Goal: Communication & Community: Answer question/provide support

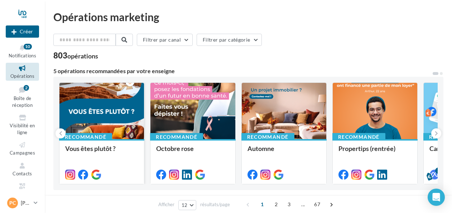
click at [102, 111] on div at bounding box center [101, 111] width 85 height 57
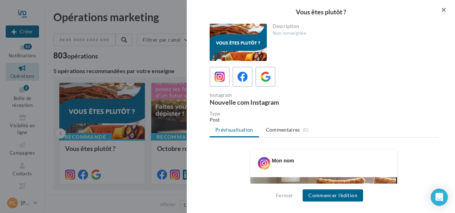
click at [445, 8] on button "button" at bounding box center [441, 10] width 29 height 21
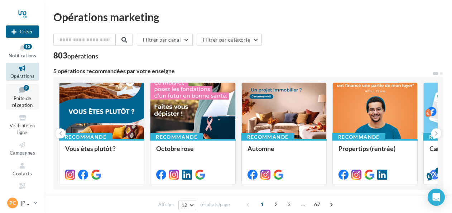
click at [15, 96] on span "Boîte de réception" at bounding box center [22, 101] width 20 height 13
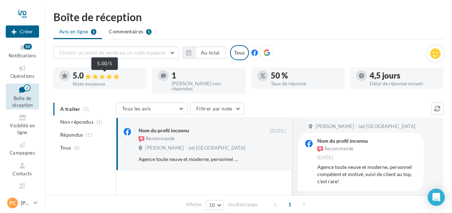
click at [101, 79] on div at bounding box center [102, 76] width 35 height 6
click at [181, 75] on div "1" at bounding box center [206, 76] width 68 height 8
click at [94, 78] on icon at bounding box center [95, 76] width 6 height 5
click at [77, 118] on span "Non répondus" at bounding box center [76, 121] width 33 height 7
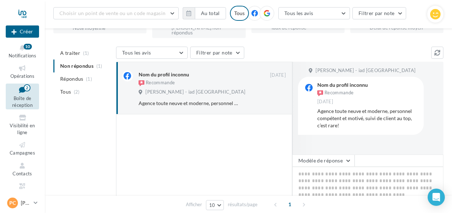
scroll to position [63, 0]
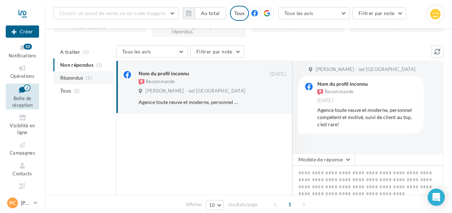
click at [68, 74] on span "Répondus" at bounding box center [71, 77] width 23 height 7
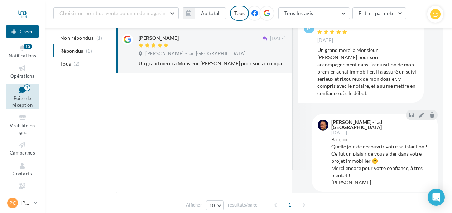
scroll to position [98, 0]
click at [379, 166] on div "Bonjour, Quelle joie de découvrir votre satisfaction ! Ce fut un plaisir de vou…" at bounding box center [381, 160] width 101 height 50
click at [218, 149] on div at bounding box center [204, 133] width 176 height 120
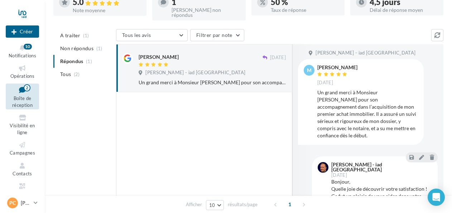
scroll to position [8, 0]
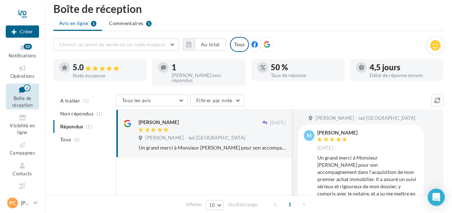
click at [398, 73] on div "Délai de réponse moyen" at bounding box center [404, 75] width 68 height 5
click at [304, 72] on div "50 % Taux de réponse" at bounding box center [305, 70] width 68 height 14
click at [265, 69] on icon at bounding box center [262, 67] width 5 height 5
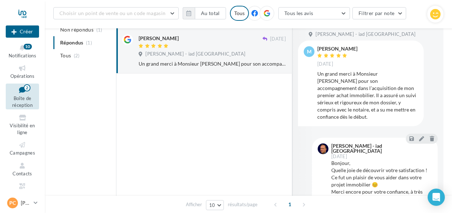
scroll to position [95, 0]
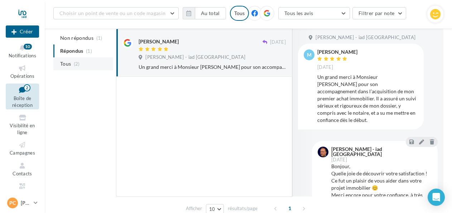
click at [68, 62] on span "Tous" at bounding box center [65, 63] width 11 height 7
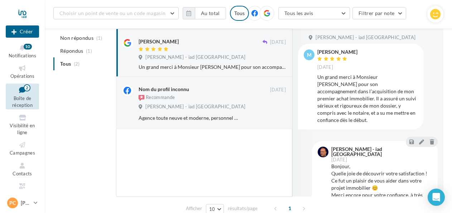
click at [199, 63] on div "Un grand merci à Monsieur CYPRIEN pour son accompagnement dans l’acquisition de…" at bounding box center [212, 66] width 147 height 7
click at [195, 64] on div "Un grand merci à Monsieur CYPRIEN pour son accompagnement dans l’acquisition de…" at bounding box center [212, 66] width 147 height 7
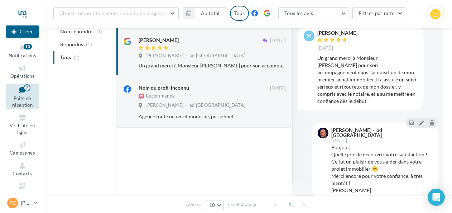
scroll to position [118, 0]
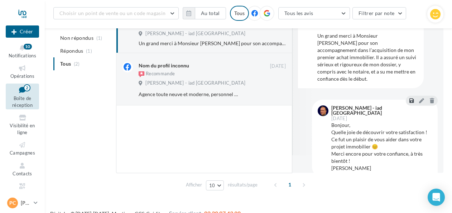
click at [409, 96] on button at bounding box center [411, 100] width 7 height 9
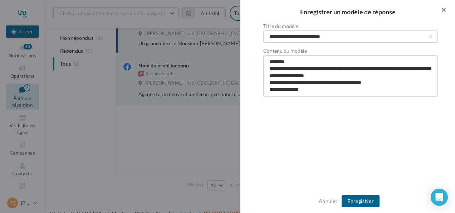
click at [445, 10] on button "button" at bounding box center [441, 10] width 29 height 21
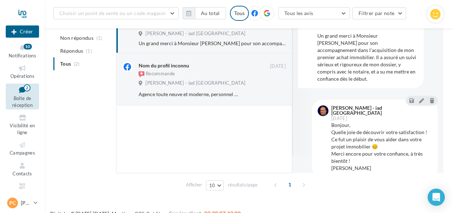
click at [379, 149] on div "Bonjour, Quelle joie de découvrir votre satisfaction ! Ce fut un plaisir de vou…" at bounding box center [381, 146] width 101 height 50
click at [187, 127] on div at bounding box center [204, 139] width 176 height 68
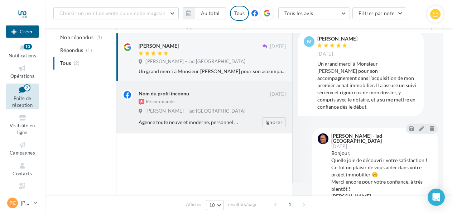
scroll to position [56, 0]
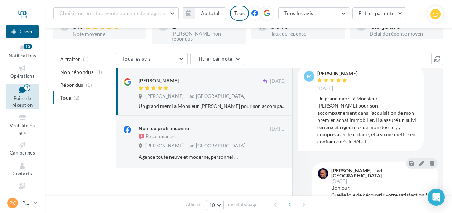
click at [188, 102] on div "Un grand merci à Monsieur CYPRIEN pour son accompagnement dans l’acquisition de…" at bounding box center [212, 105] width 147 height 7
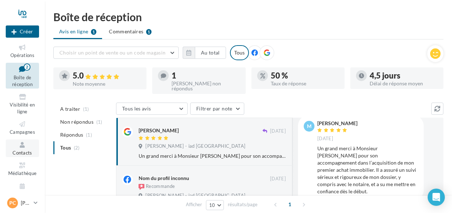
scroll to position [31, 0]
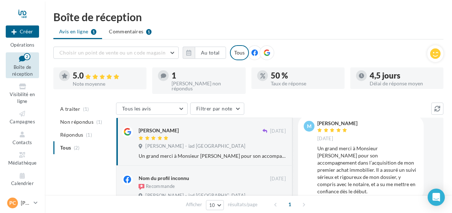
click at [75, 78] on div "5.0" at bounding box center [107, 76] width 68 height 8
click at [132, 26] on li "Commentaires 1" at bounding box center [130, 31] width 54 height 13
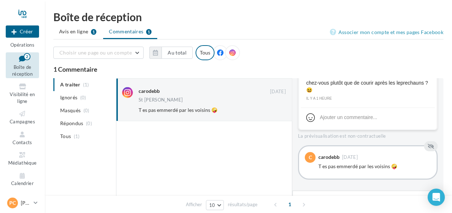
scroll to position [232, 0]
